Goal: Task Accomplishment & Management: Manage account settings

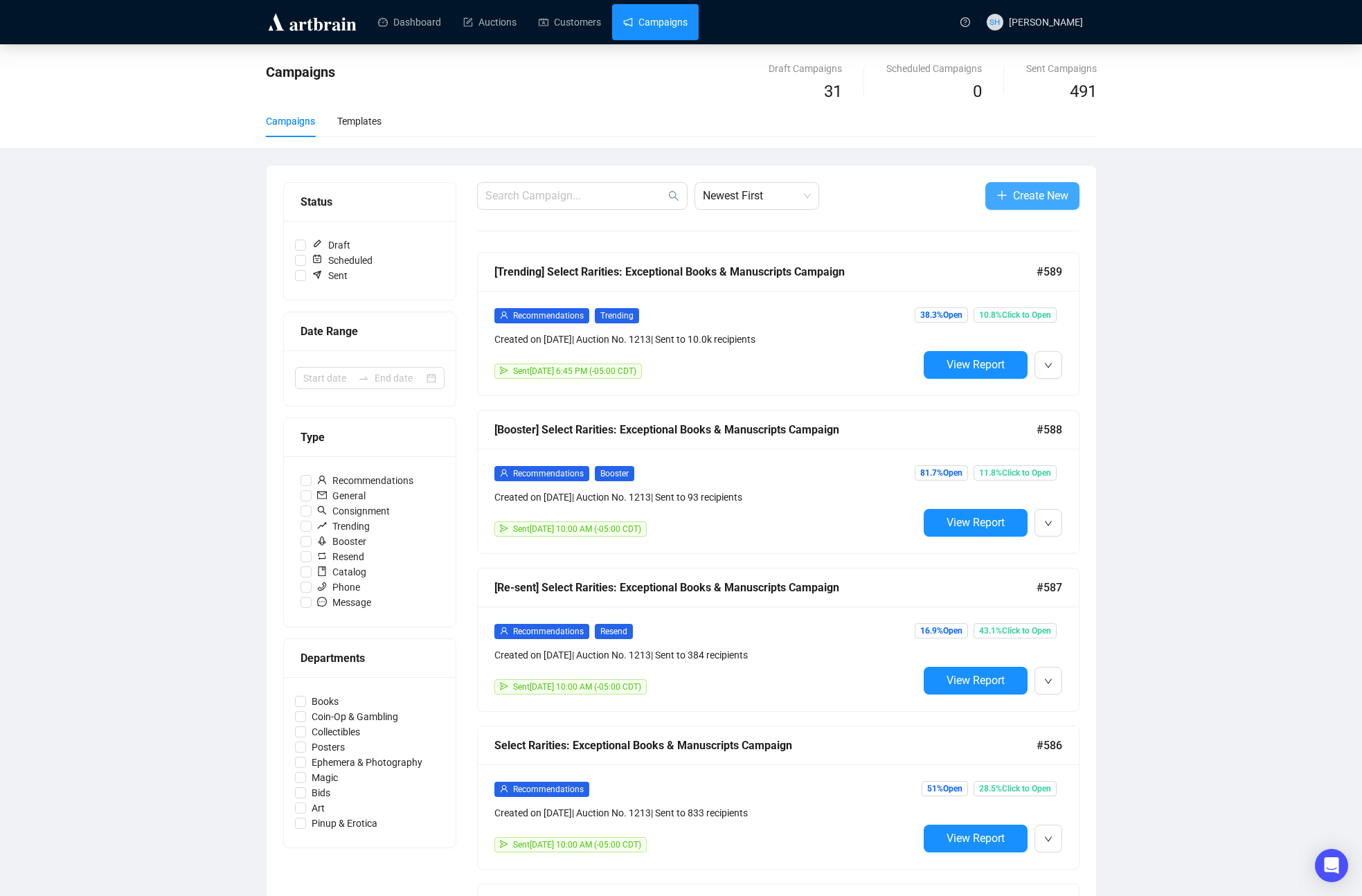
click at [1022, 195] on span "Create New" at bounding box center [1041, 196] width 56 height 17
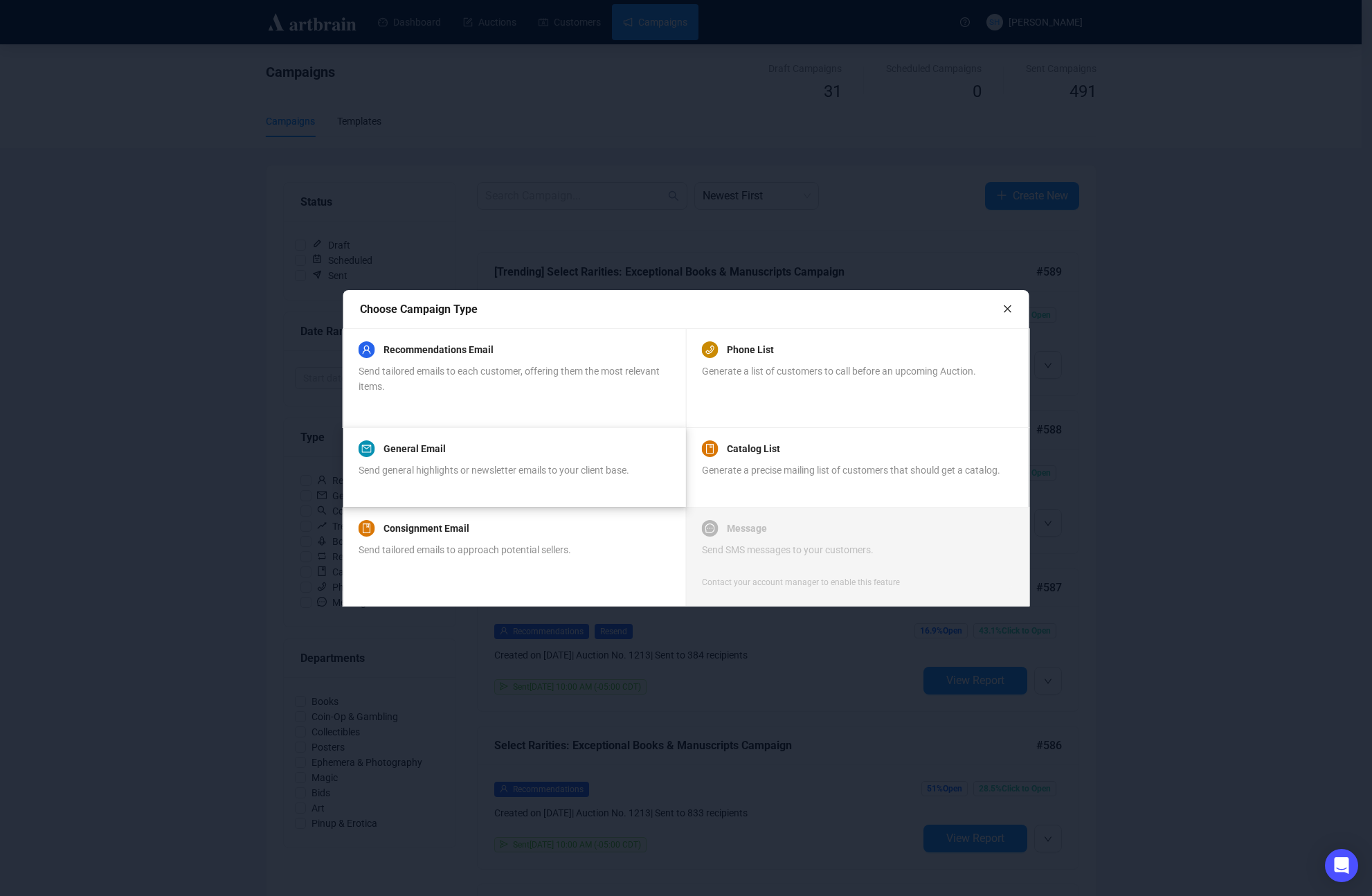
click at [454, 468] on div "Send general highlights or newsletter emails to your client base." at bounding box center [493, 478] width 270 height 31
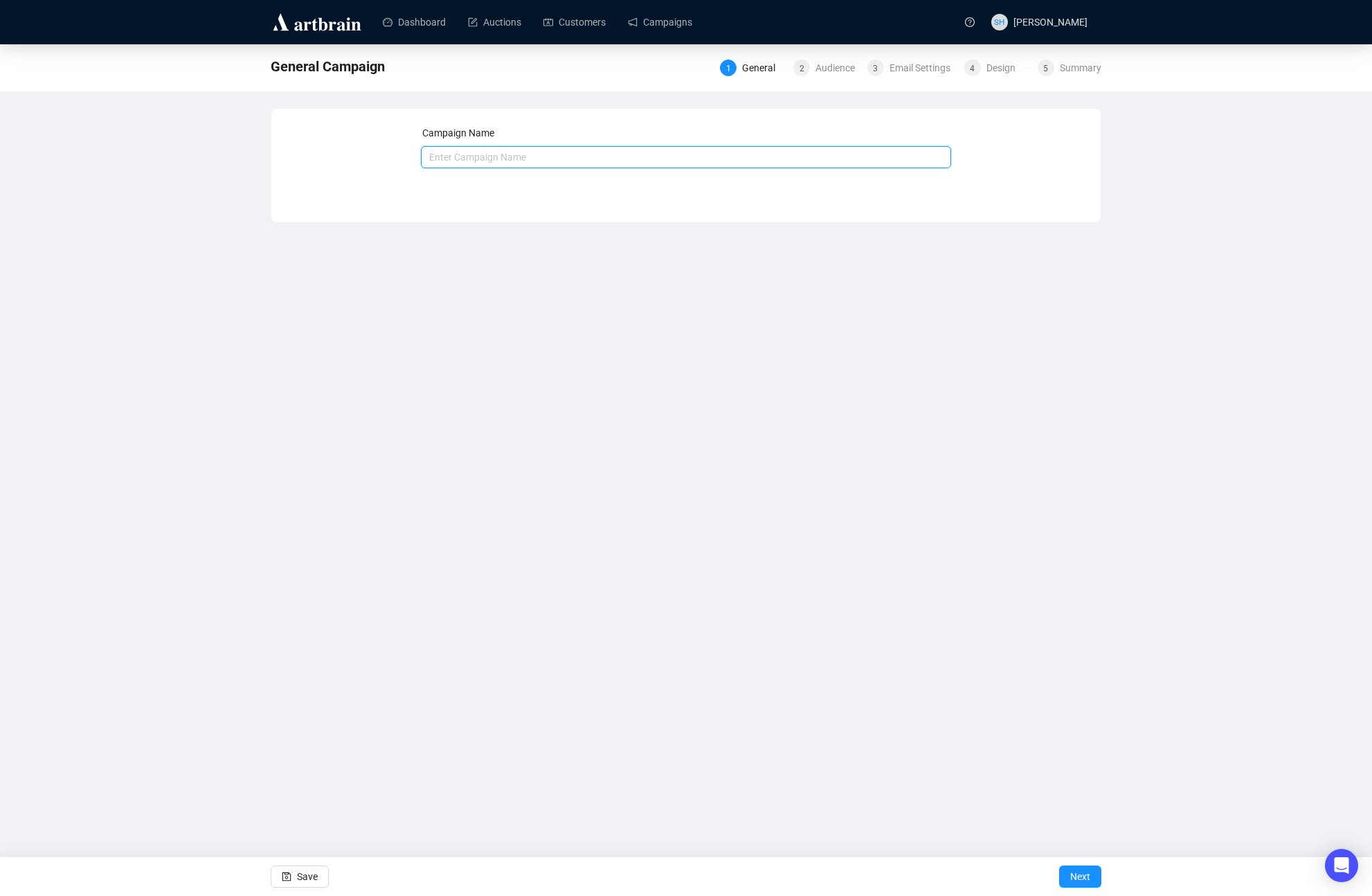
click at [439, 155] on input "text" at bounding box center [686, 157] width 531 height 22
click at [911, 527] on div "Dashboard Auctions Customers Campaigns SH [PERSON_NAME] General Campaign 1 Gene…" at bounding box center [686, 448] width 1372 height 896
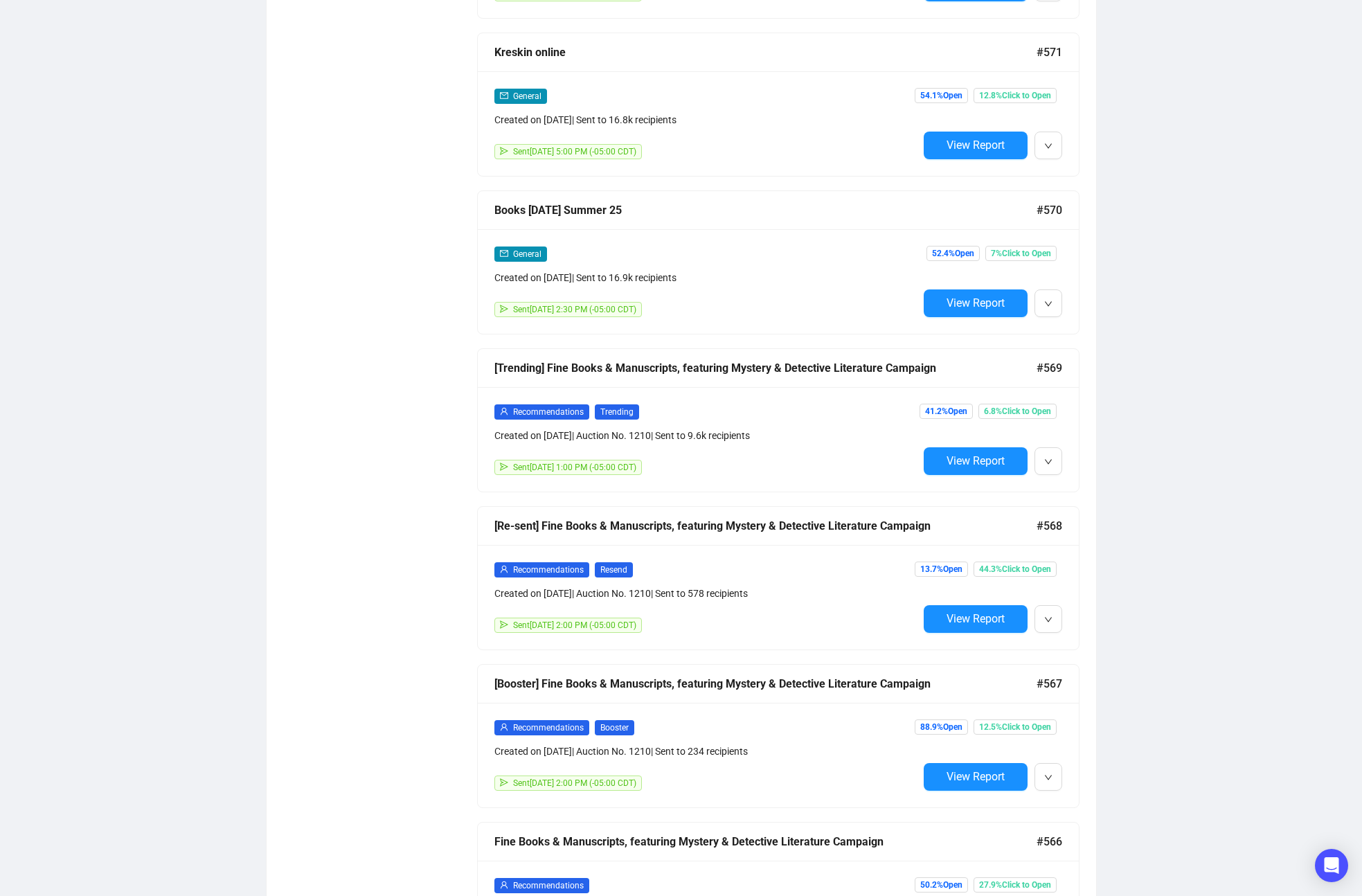
scroll to position [3058, 0]
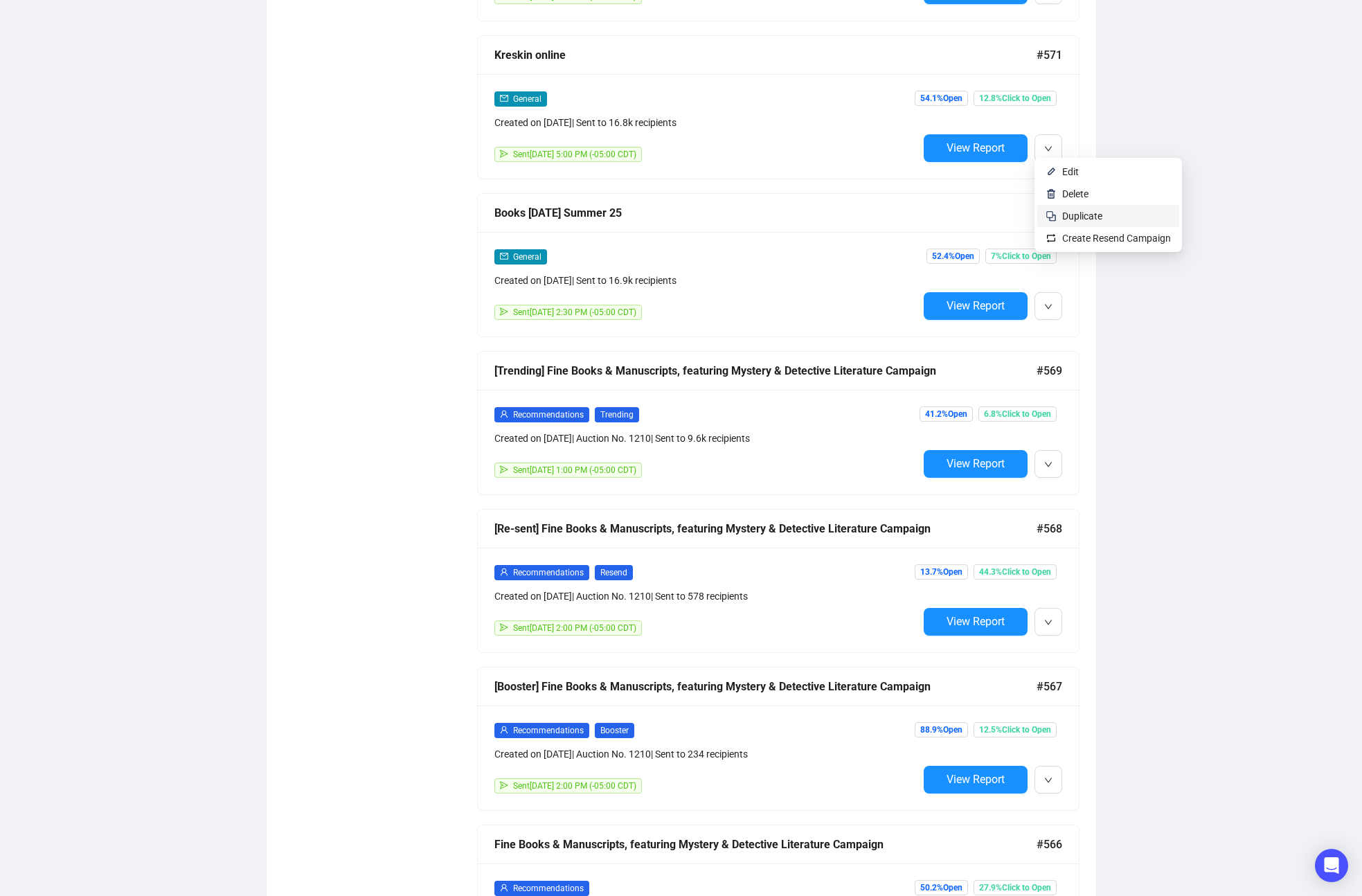
click at [1067, 217] on span "Duplicate" at bounding box center [1082, 215] width 40 height 11
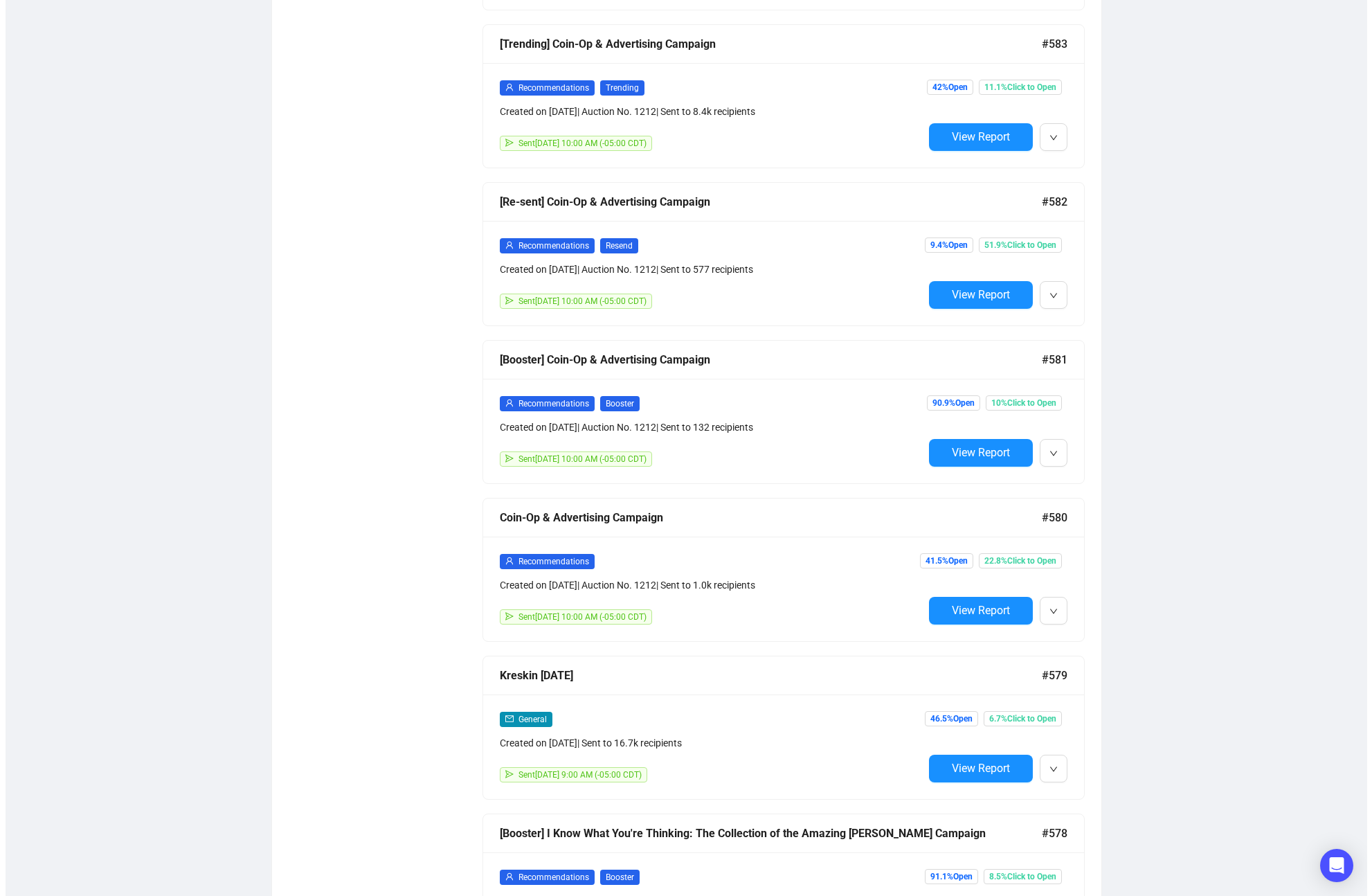
scroll to position [0, 0]
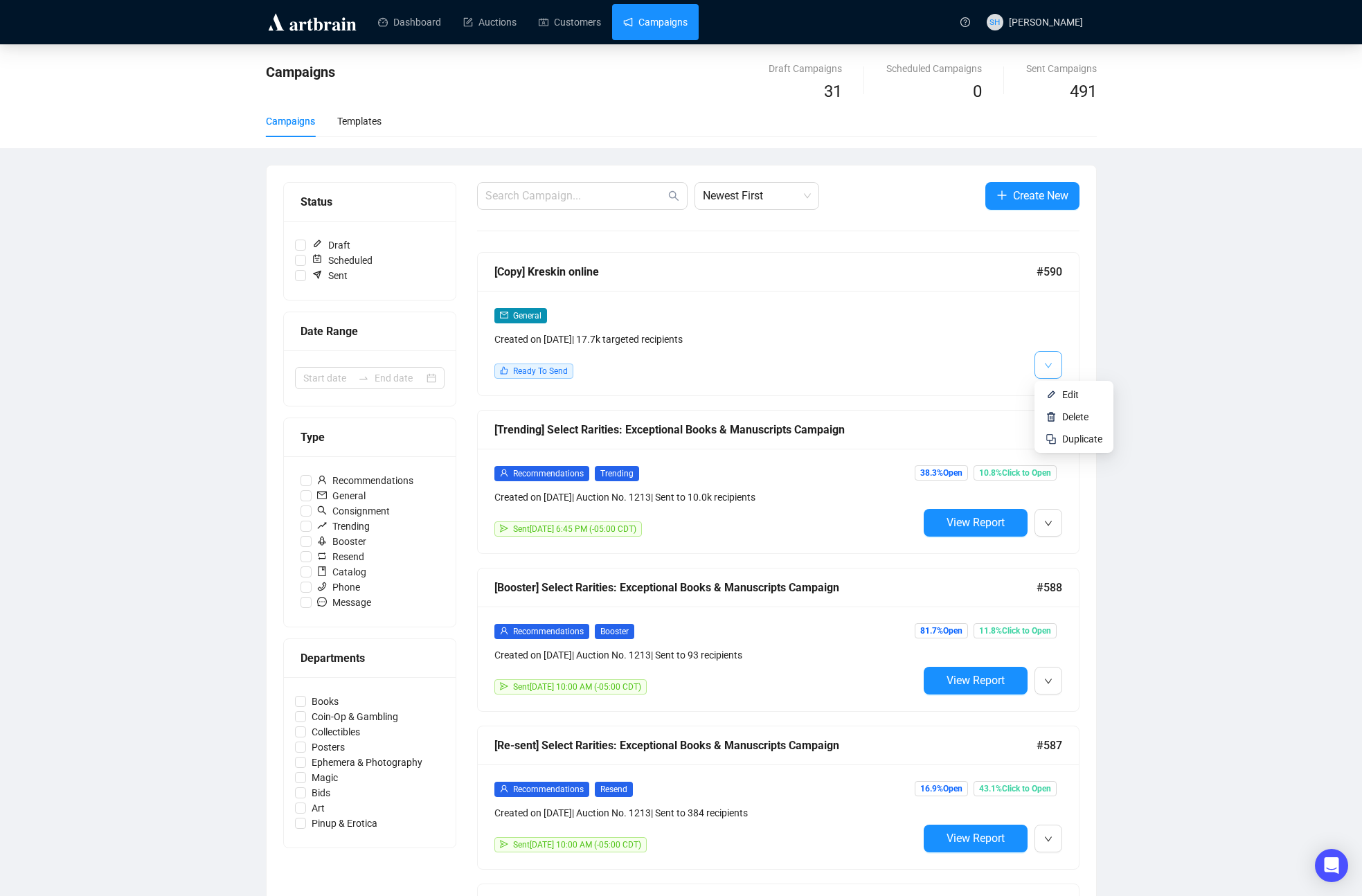
click at [1050, 369] on icon "down" at bounding box center [1048, 365] width 8 height 8
click at [1050, 364] on icon "down" at bounding box center [1048, 365] width 8 height 8
click at [1063, 394] on span "Edit" at bounding box center [1071, 394] width 17 height 11
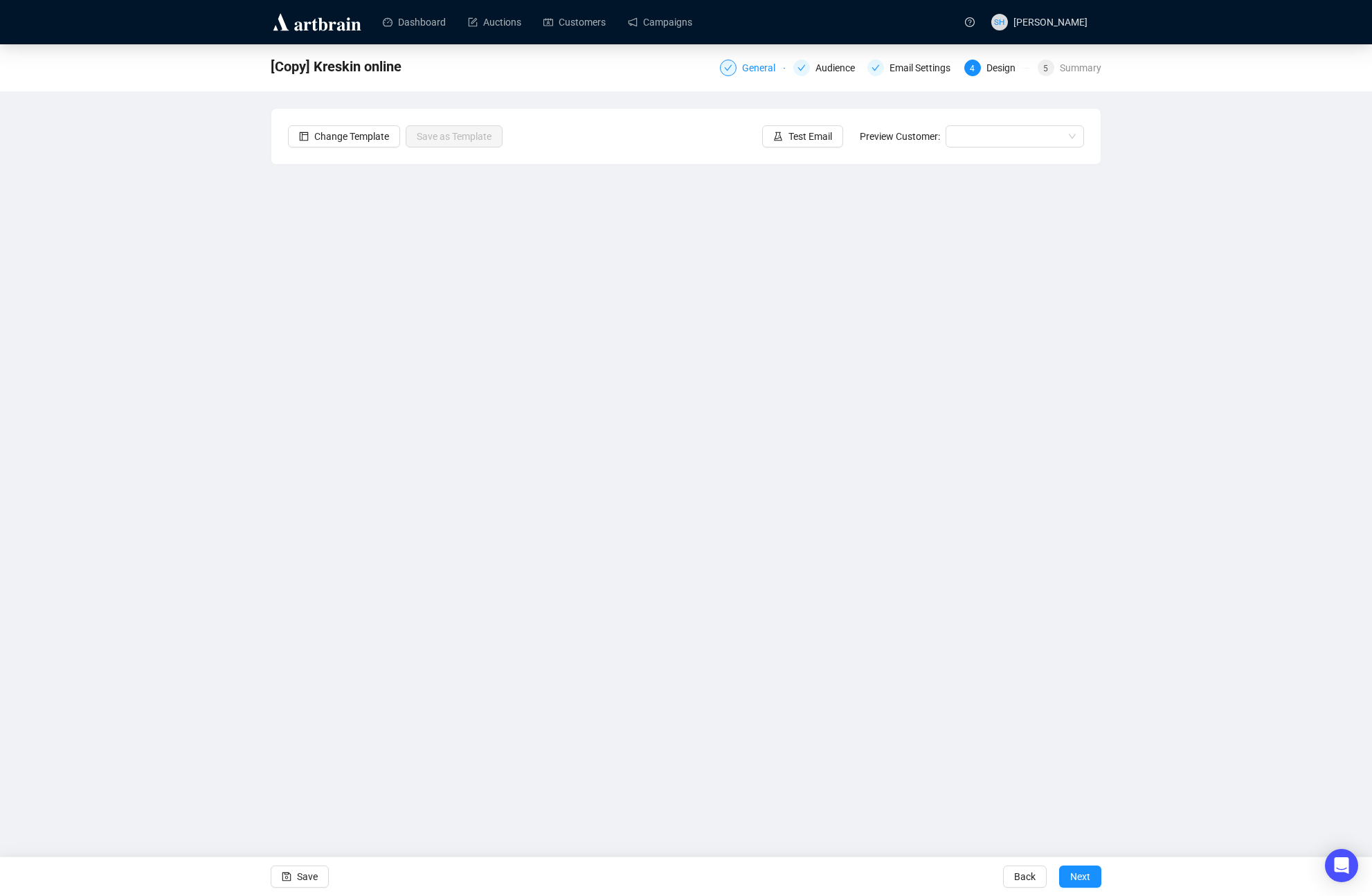
click at [749, 65] on div "General" at bounding box center [762, 68] width 42 height 17
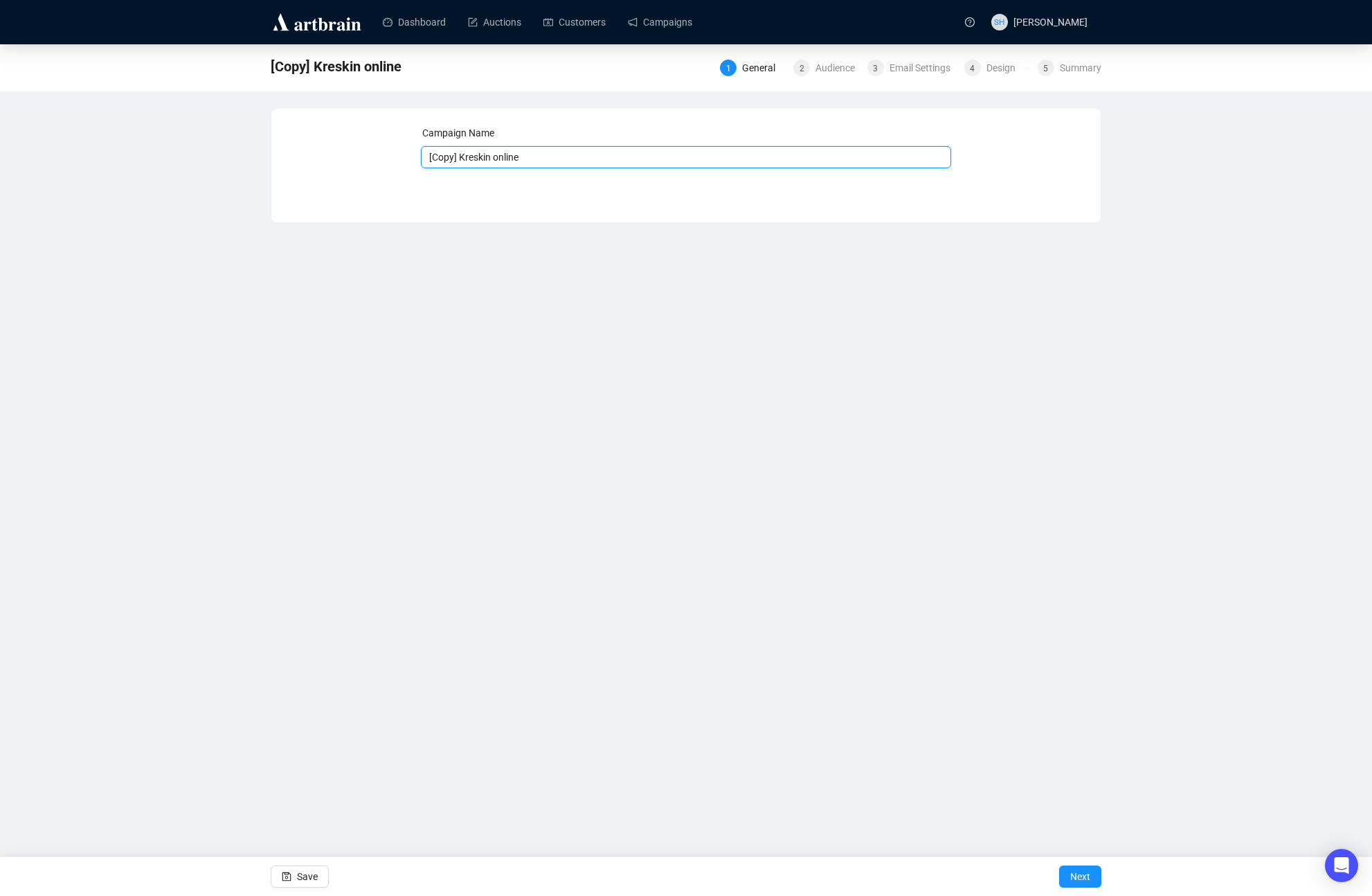
drag, startPoint x: 493, startPoint y: 157, endPoint x: 433, endPoint y: 145, distance: 61.2
click at [422, 150] on input "[Copy] Kreskin online" at bounding box center [686, 157] width 531 height 22
type input "Cabinet of Curiosities online"
click at [1070, 873] on span "Next" at bounding box center [1080, 876] width 20 height 39
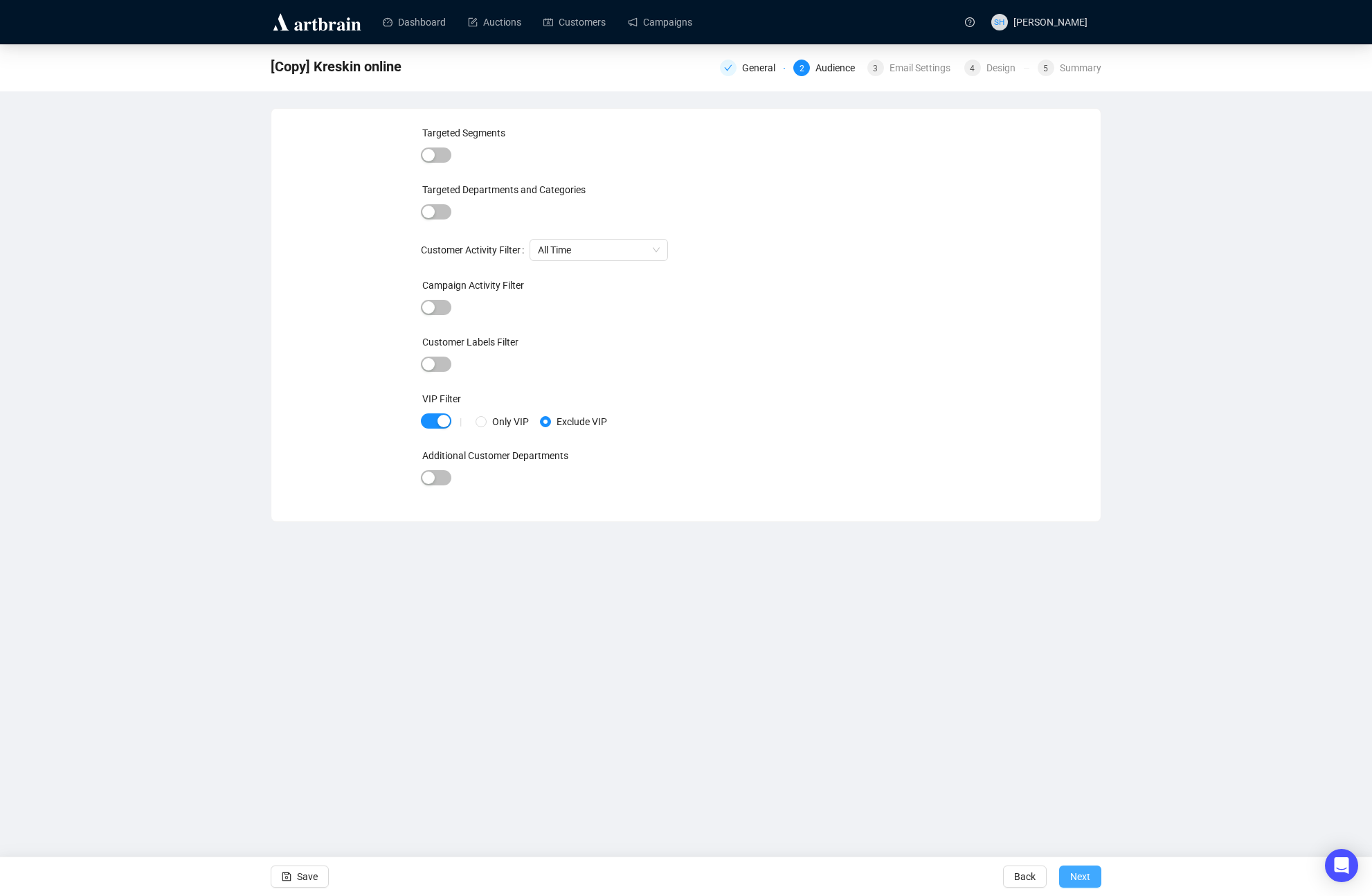
click at [1076, 877] on span "Next" at bounding box center [1080, 876] width 20 height 39
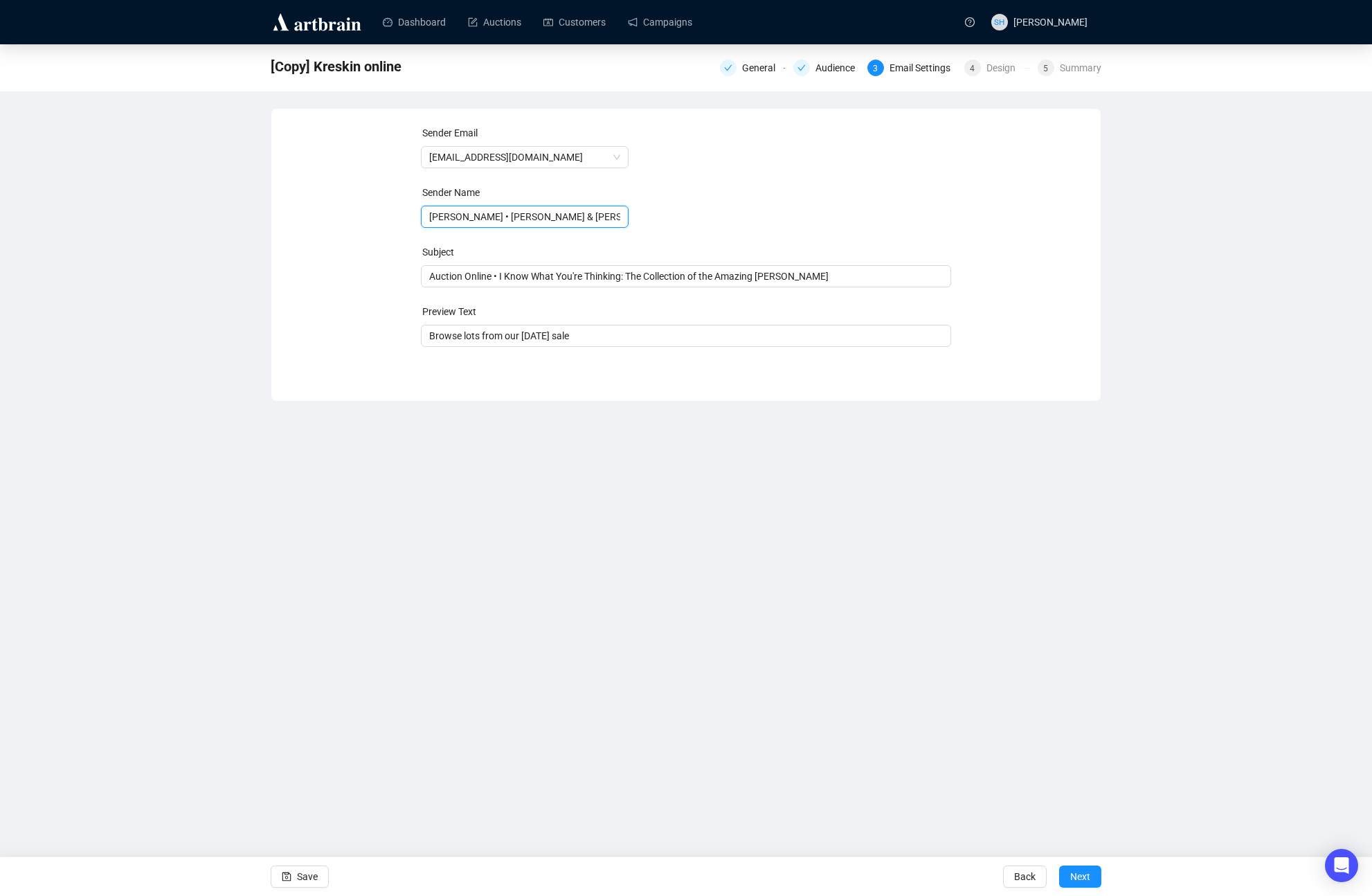
drag, startPoint x: 488, startPoint y: 216, endPoint x: 369, endPoint y: 207, distance: 119.3
click at [368, 209] on div "Sender Email [EMAIL_ADDRESS][DOMAIN_NAME] Sender Name [PERSON_NAME] • [PERSON_N…" at bounding box center [685, 245] width 796 height 238
type input "Potter & Potter Auctions"
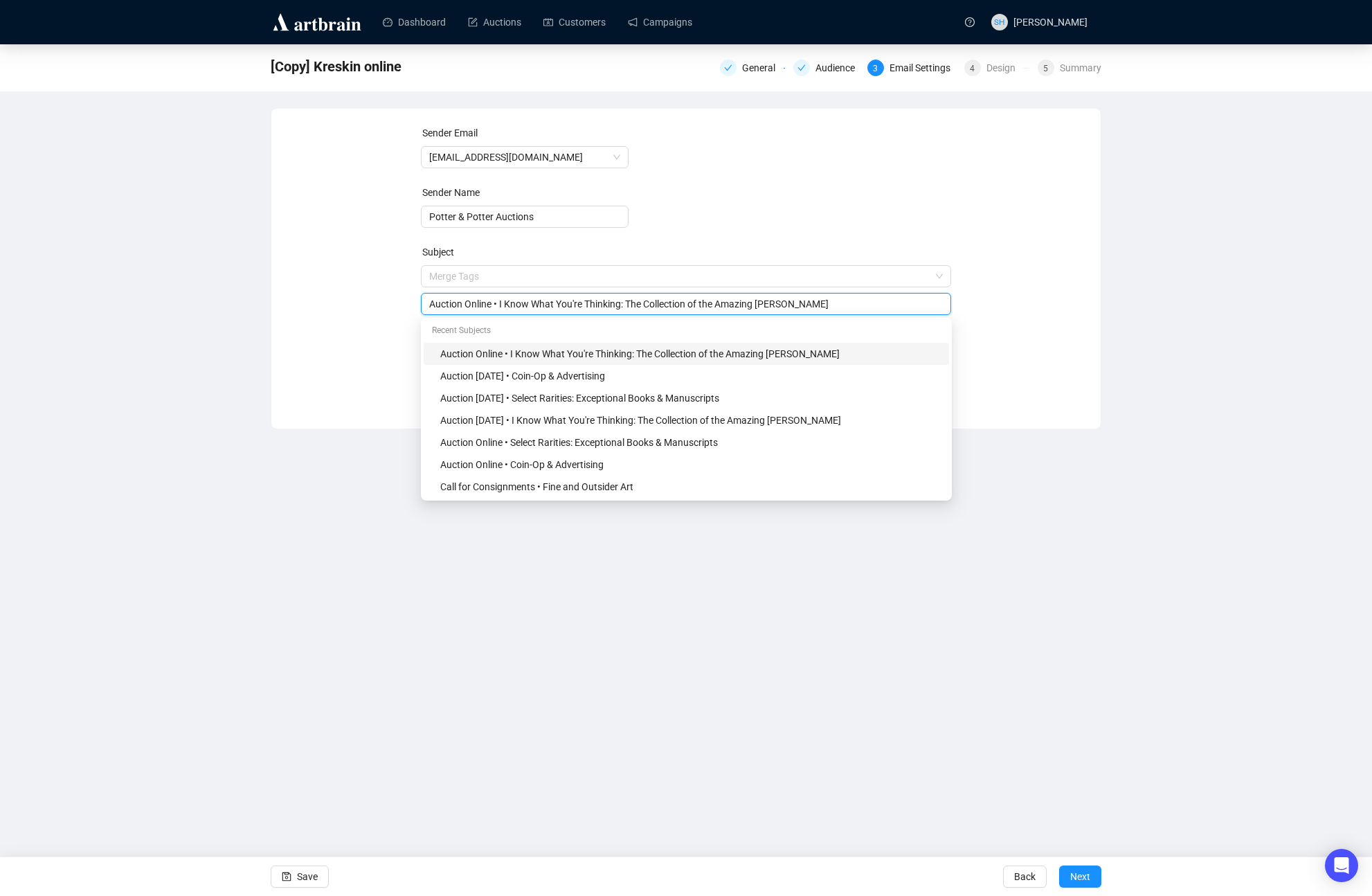
drag, startPoint x: 506, startPoint y: 275, endPoint x: 951, endPoint y: 306, distance: 446.1
click at [943, 304] on input "Auction Online • I Know What You're Thinking: The Collection of the Amazing [PE…" at bounding box center [686, 304] width 514 height 15
drag, startPoint x: 528, startPoint y: 304, endPoint x: 515, endPoint y: 308, distance: 13.6
click at [528, 304] on input "Auction Online • I Know What You're Thinking: The Collection of the Amazing [PE…" at bounding box center [686, 304] width 514 height 15
drag, startPoint x: 506, startPoint y: 304, endPoint x: 959, endPoint y: 324, distance: 453.4
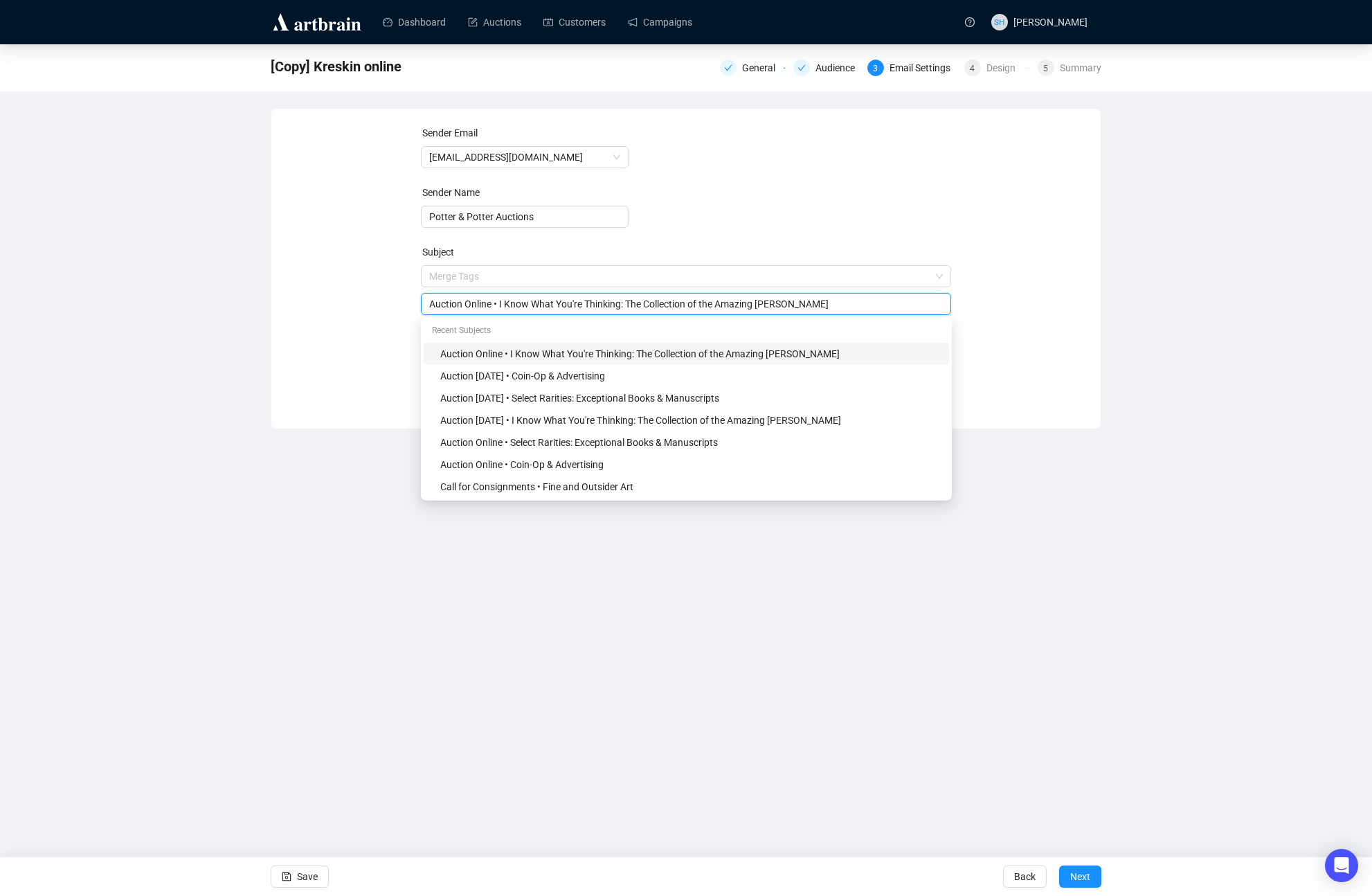
click at [959, 324] on div "Sender Email [EMAIL_ADDRESS][DOMAIN_NAME] Sender Name [PERSON_NAME] & [PERSON_N…" at bounding box center [685, 259] width 796 height 266
type input "Auction Online • Cabinet of Curiosities"
click at [624, 671] on div "Dashboard Auctions Customers Campaigns SH [PERSON_NAME] [Copy] Kreskin online G…" at bounding box center [686, 448] width 1372 height 896
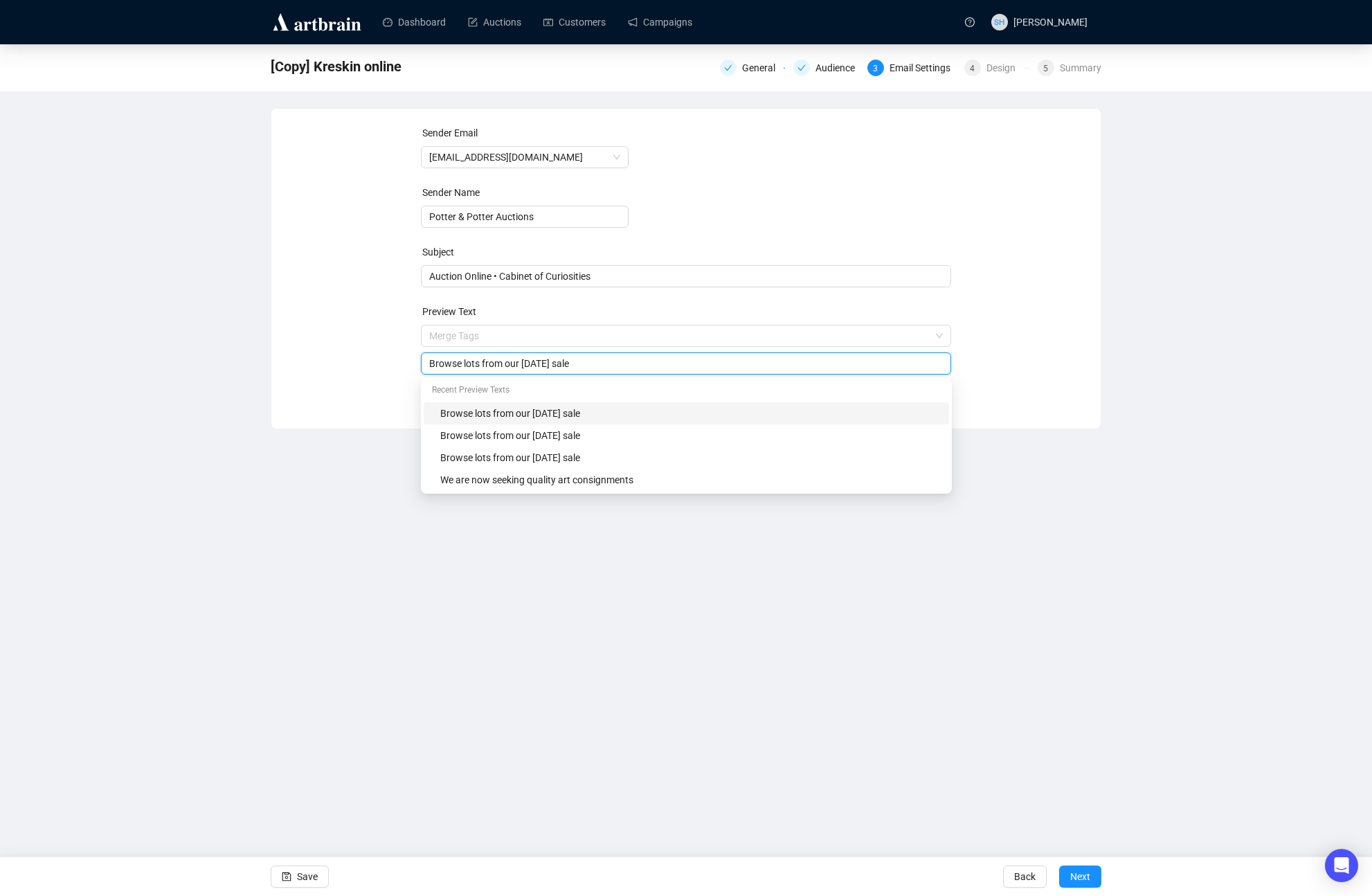
drag, startPoint x: 611, startPoint y: 363, endPoint x: 588, endPoint y: 360, distance: 23.2
click at [583, 361] on input "Browse lots from our [DATE] sale" at bounding box center [686, 364] width 514 height 15
type input "Browse lots from our [DATE] sale"
click at [749, 648] on div "Dashboard Auctions Customers Campaigns SH [PERSON_NAME] [Copy] Kreskin online G…" at bounding box center [686, 448] width 1372 height 896
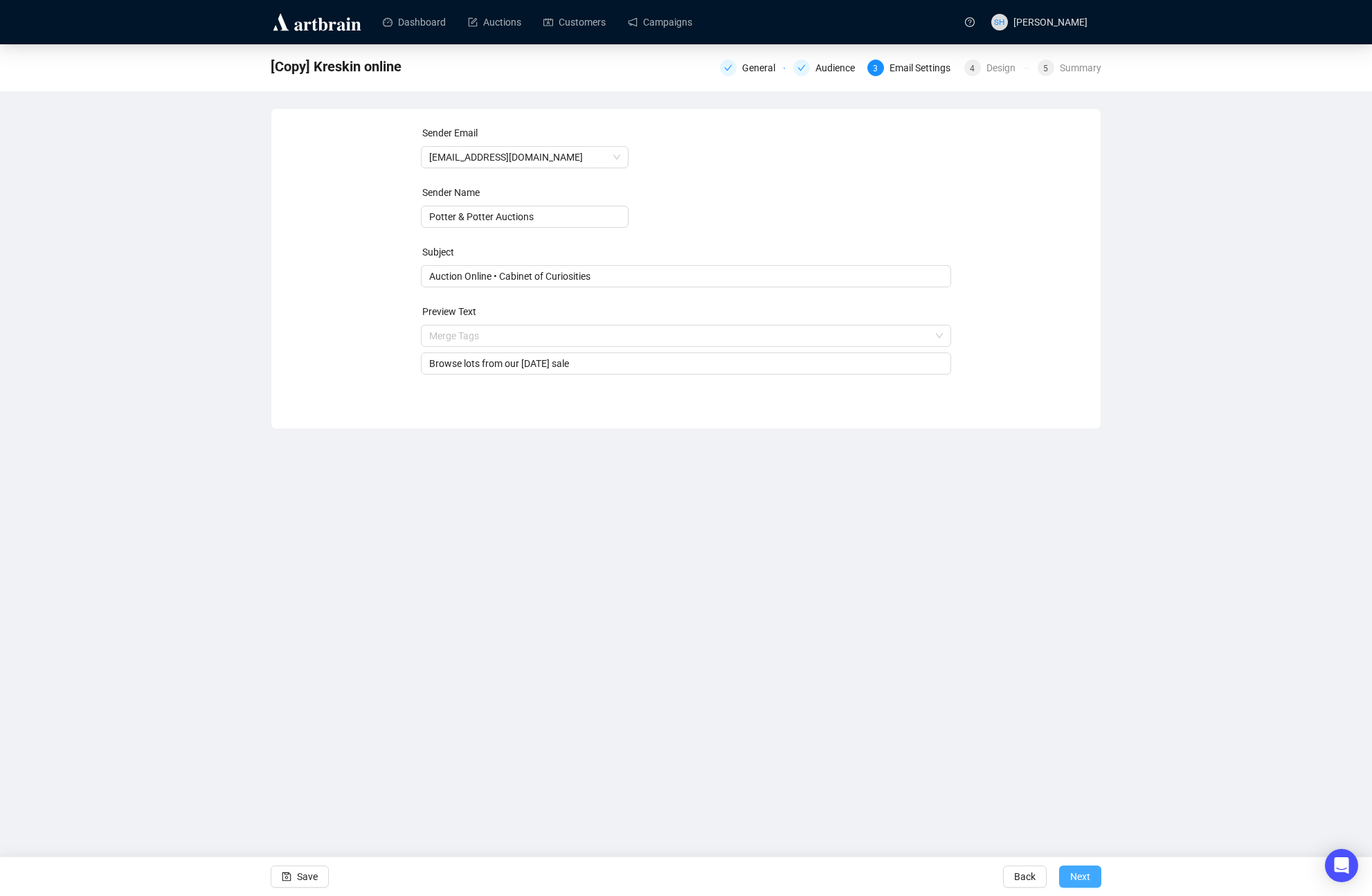
click at [1075, 878] on span "Next" at bounding box center [1080, 876] width 20 height 39
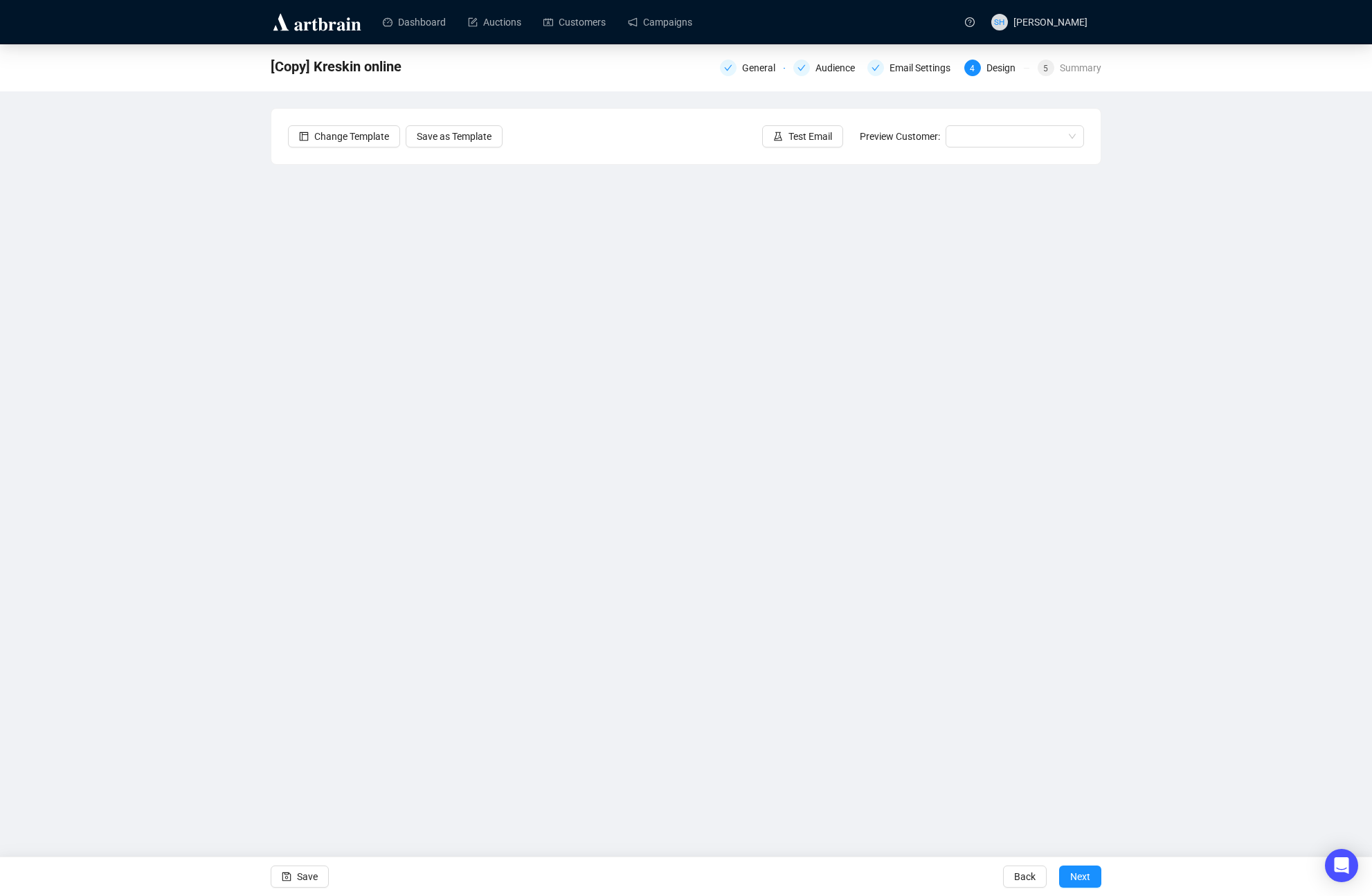
click at [137, 515] on div "[Copy] Kreskin online General Audience Email Settings 4 Design 5 Summary Change…" at bounding box center [686, 382] width 1372 height 676
click at [302, 877] on span "Save" at bounding box center [307, 876] width 21 height 39
click at [299, 879] on span "Save" at bounding box center [307, 876] width 21 height 39
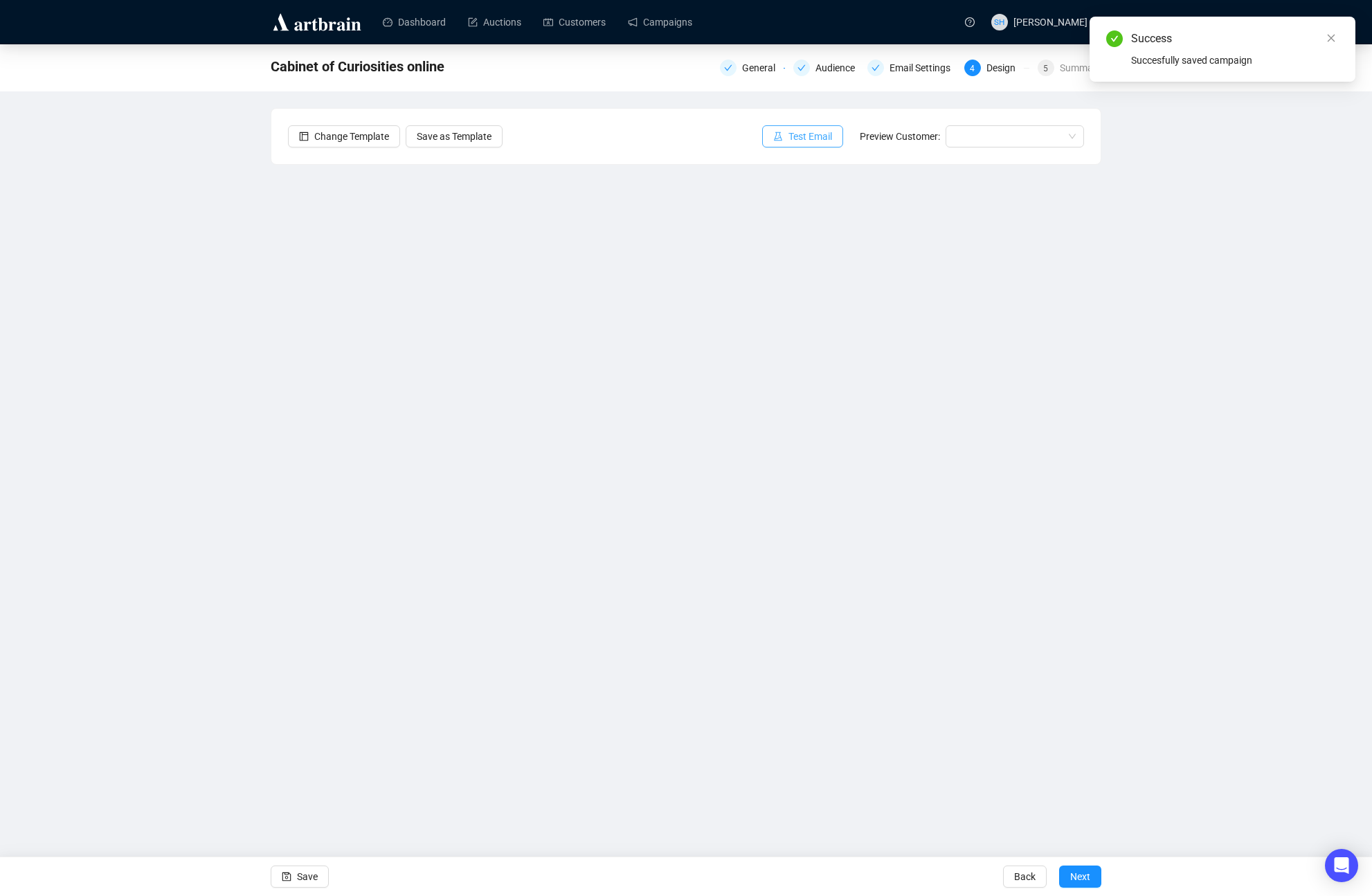
click at [788, 133] on span "Test Email" at bounding box center [810, 136] width 43 height 15
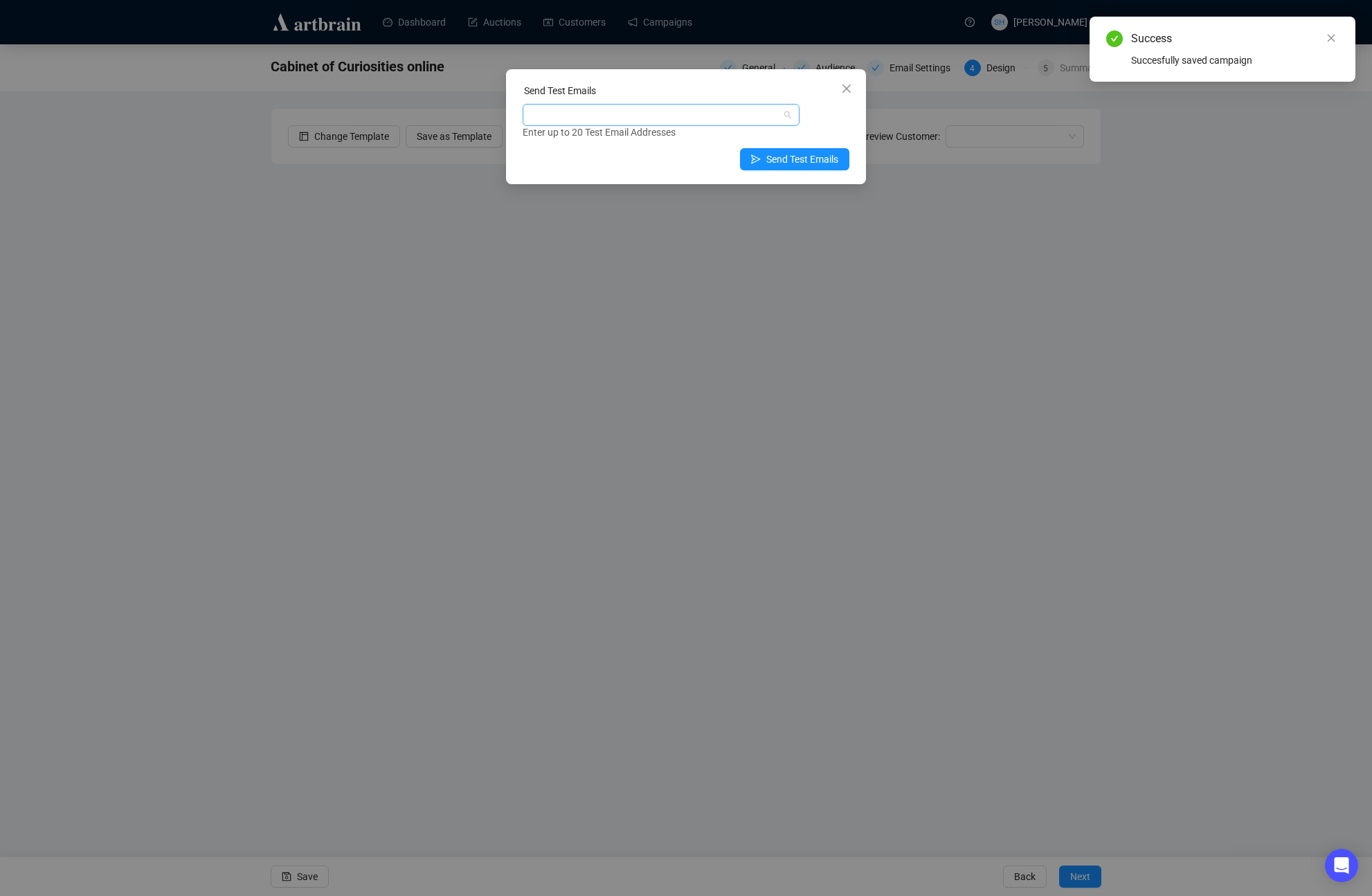
click at [543, 112] on div at bounding box center [654, 115] width 257 height 19
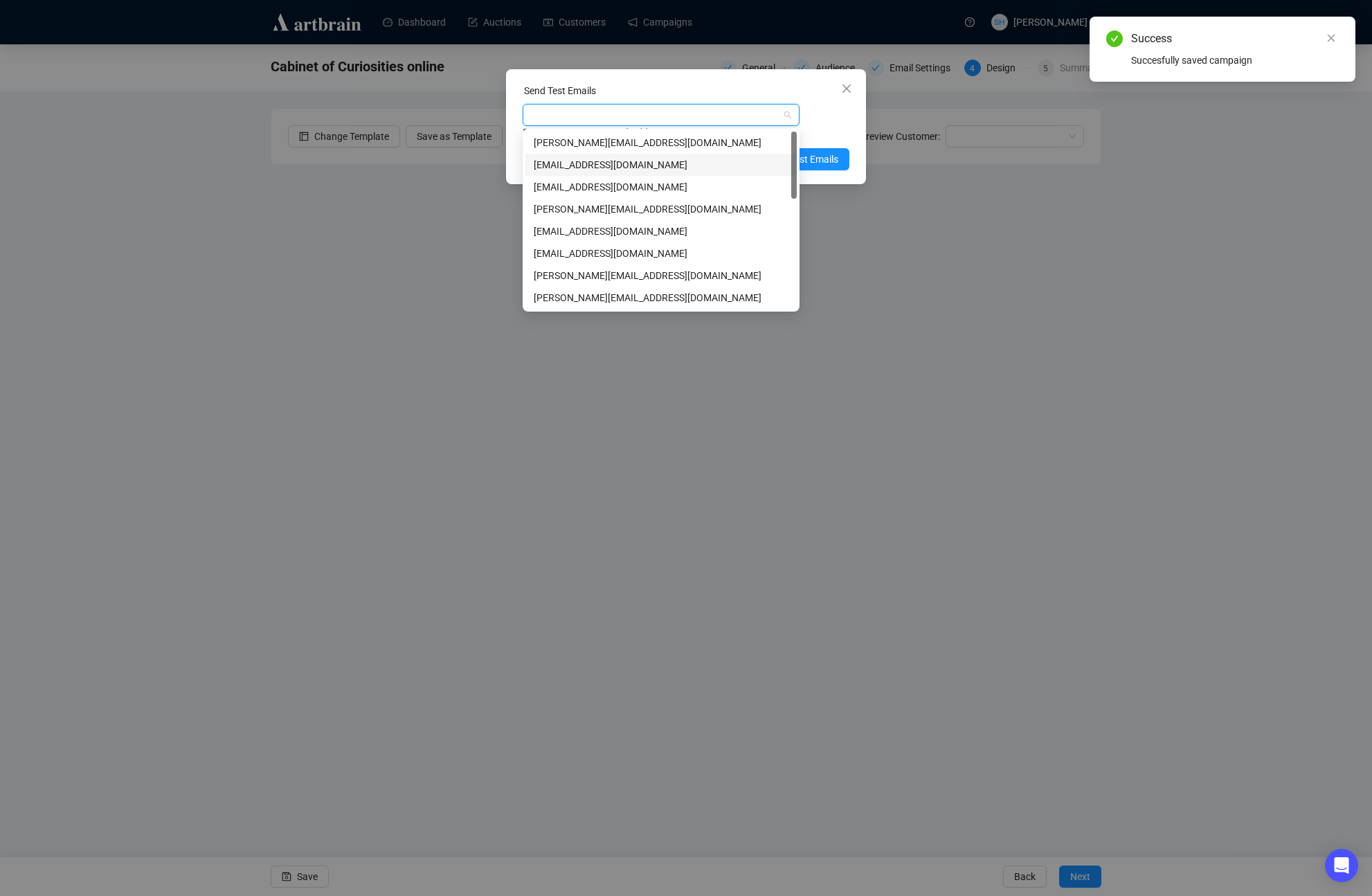
click at [555, 166] on div "[EMAIL_ADDRESS][DOMAIN_NAME]" at bounding box center [661, 165] width 254 height 15
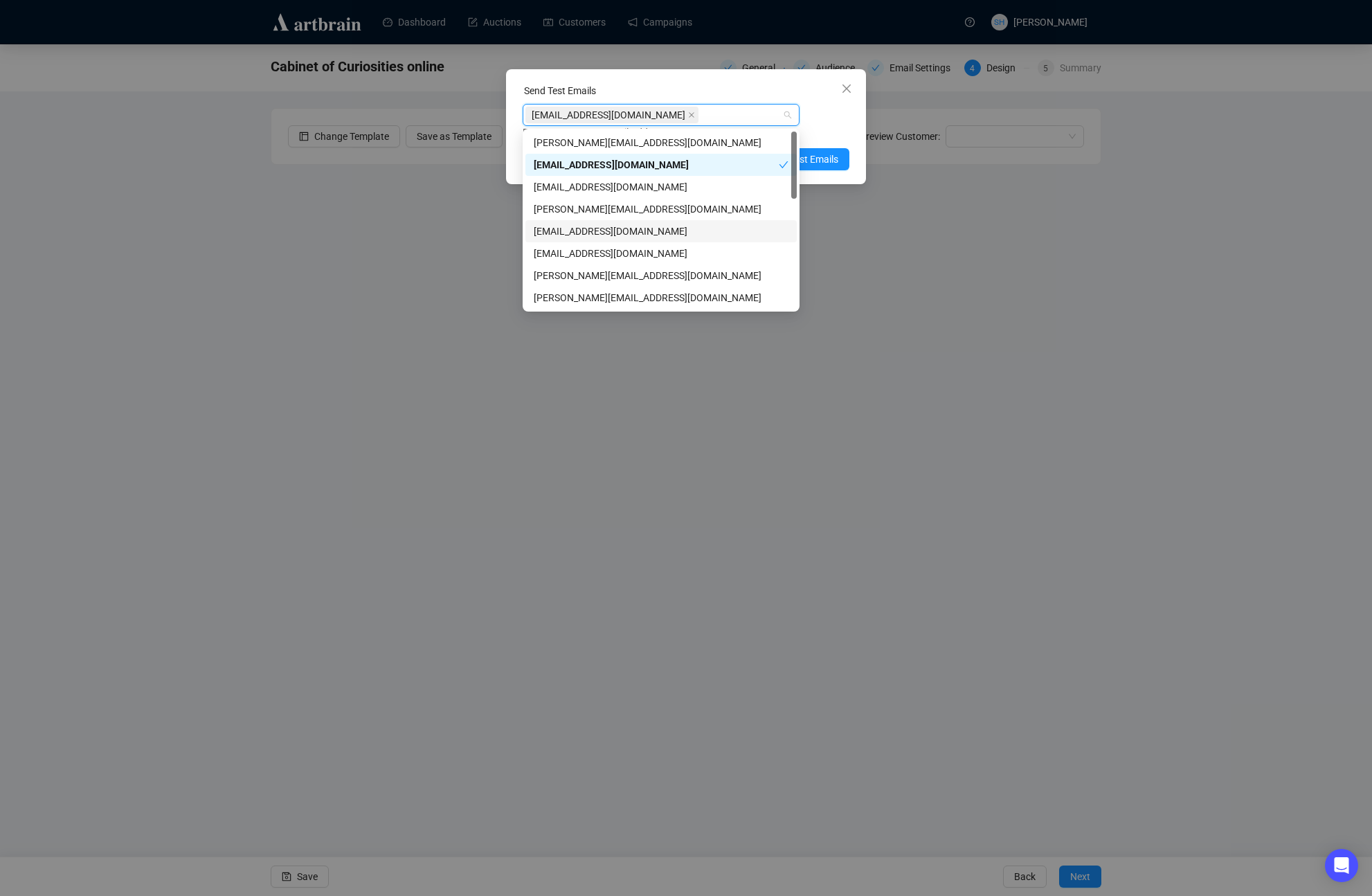
click at [574, 233] on div "[EMAIL_ADDRESS][DOMAIN_NAME]" at bounding box center [661, 231] width 254 height 15
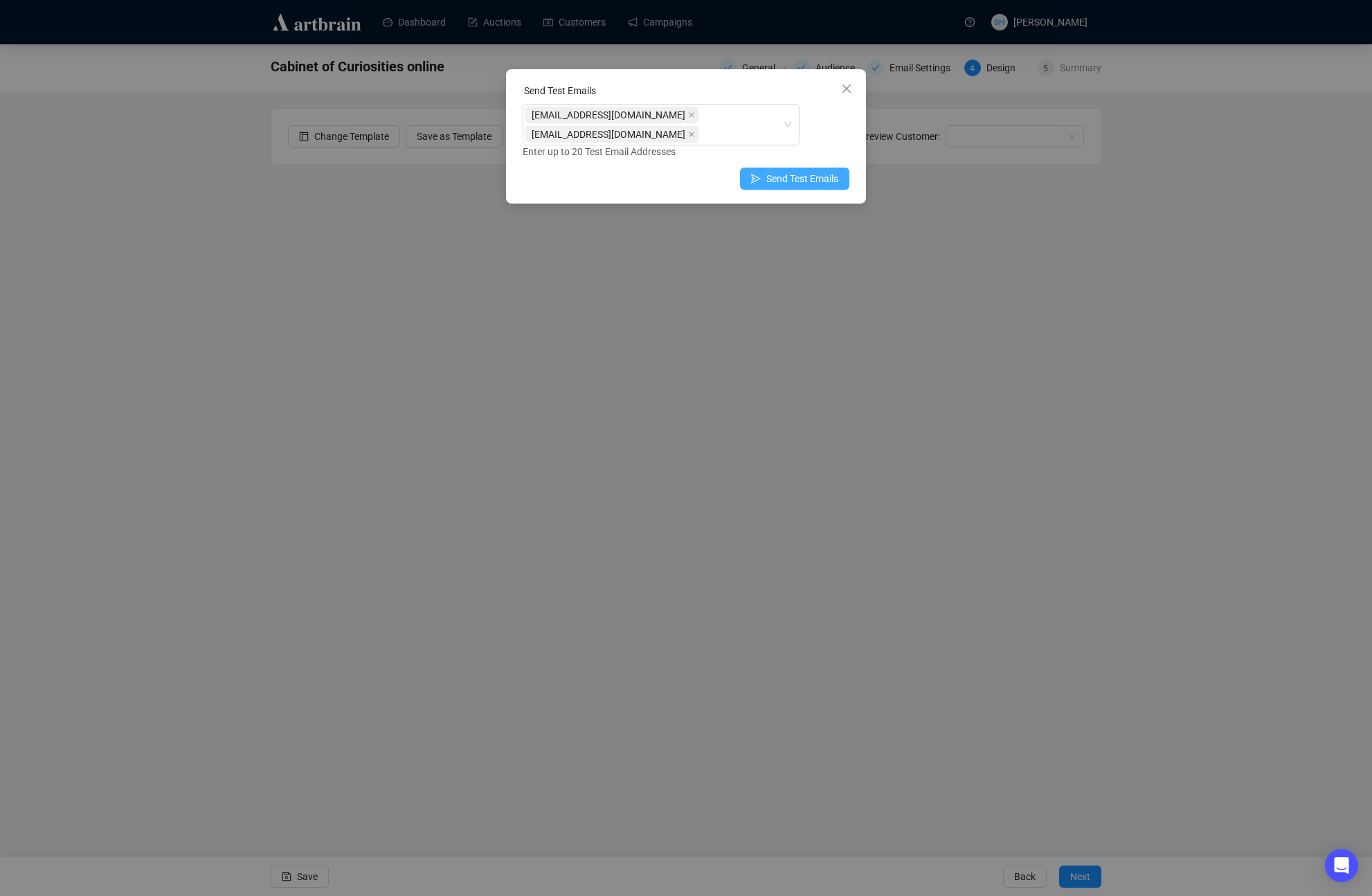
click at [816, 175] on span "Send Test Emails" at bounding box center [802, 179] width 72 height 15
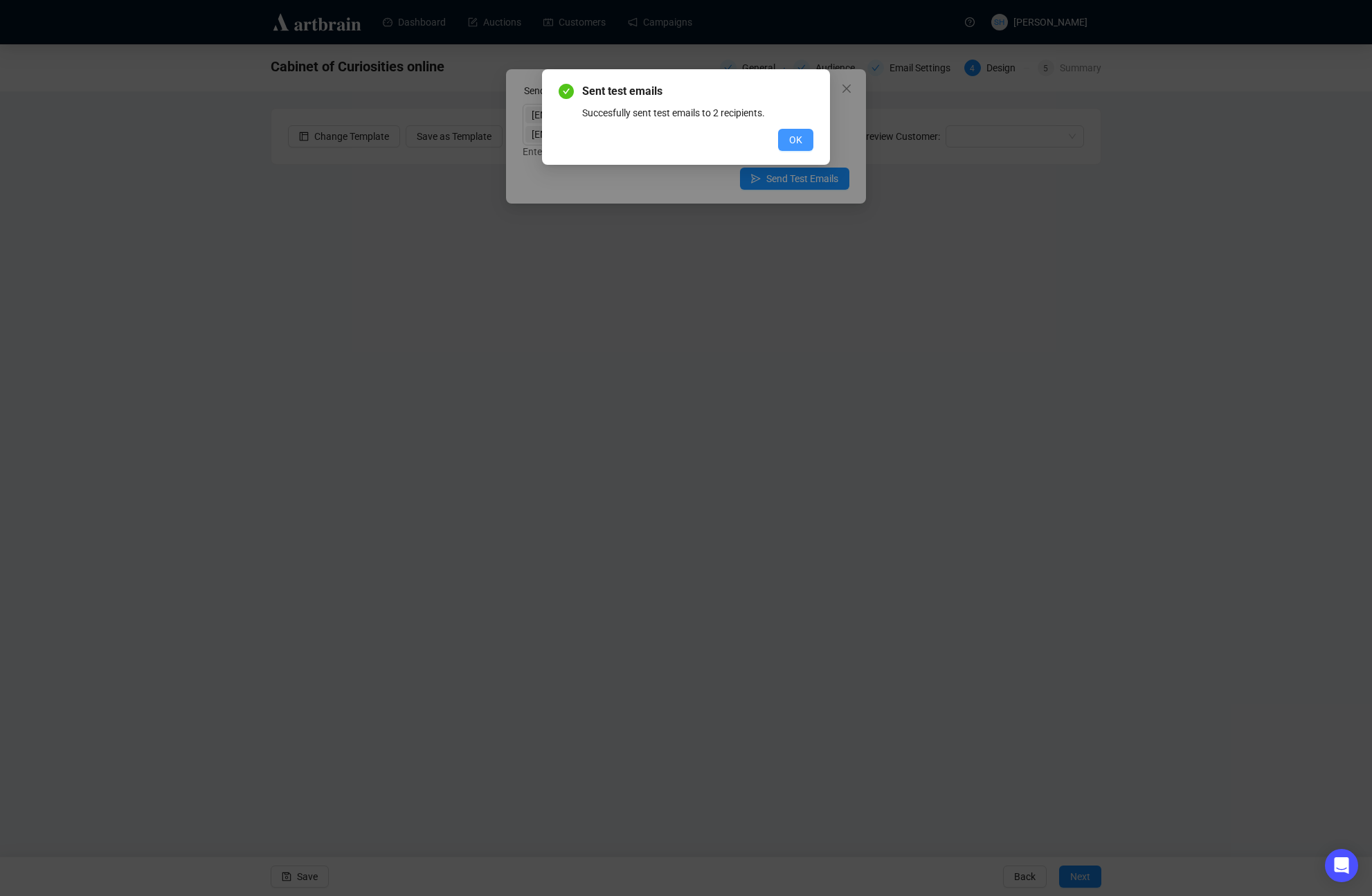
click at [792, 137] on span "OK" at bounding box center [796, 140] width 13 height 15
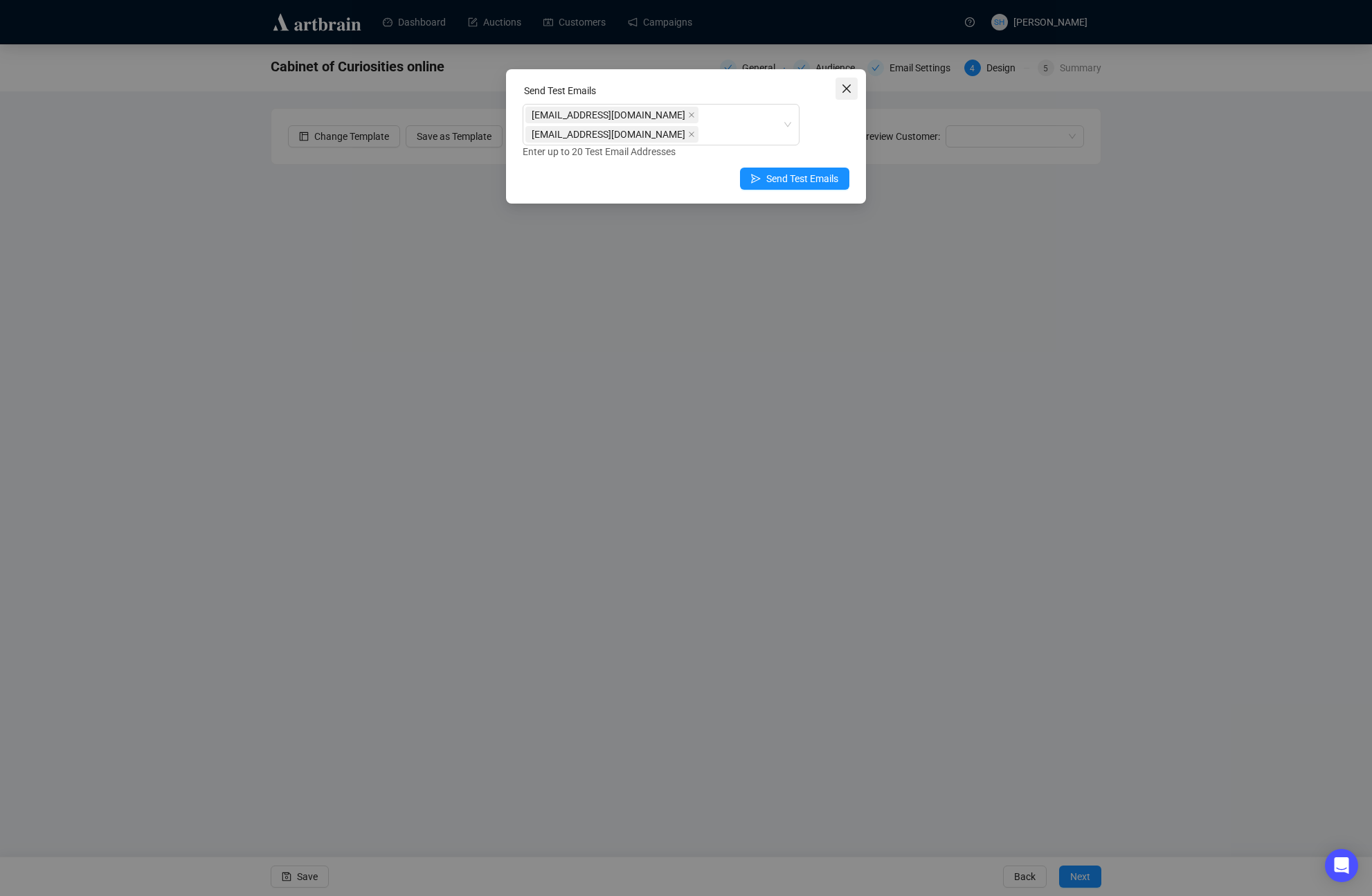
click at [845, 89] on icon "close" at bounding box center [846, 88] width 11 height 11
